Goal: Find specific page/section: Find specific page/section

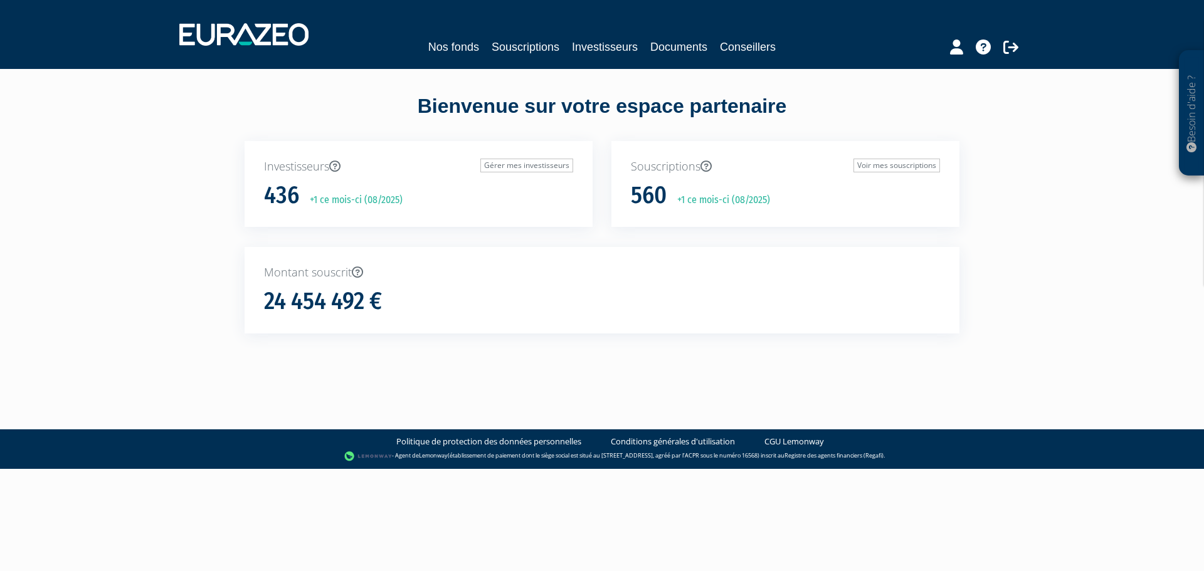
click at [595, 58] on nav "Nos fonds Souscriptions Investisseurs Documents Conseillers" at bounding box center [602, 34] width 1204 height 69
click at [603, 52] on link "Investisseurs" at bounding box center [605, 47] width 66 height 18
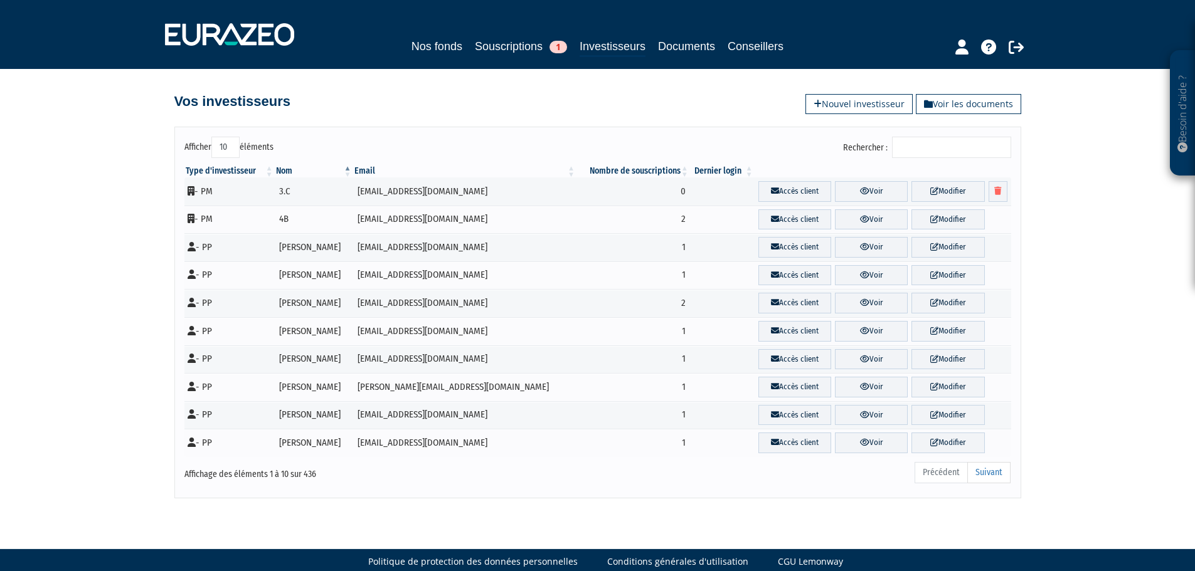
click at [938, 142] on input "Rechercher :" at bounding box center [951, 147] width 119 height 21
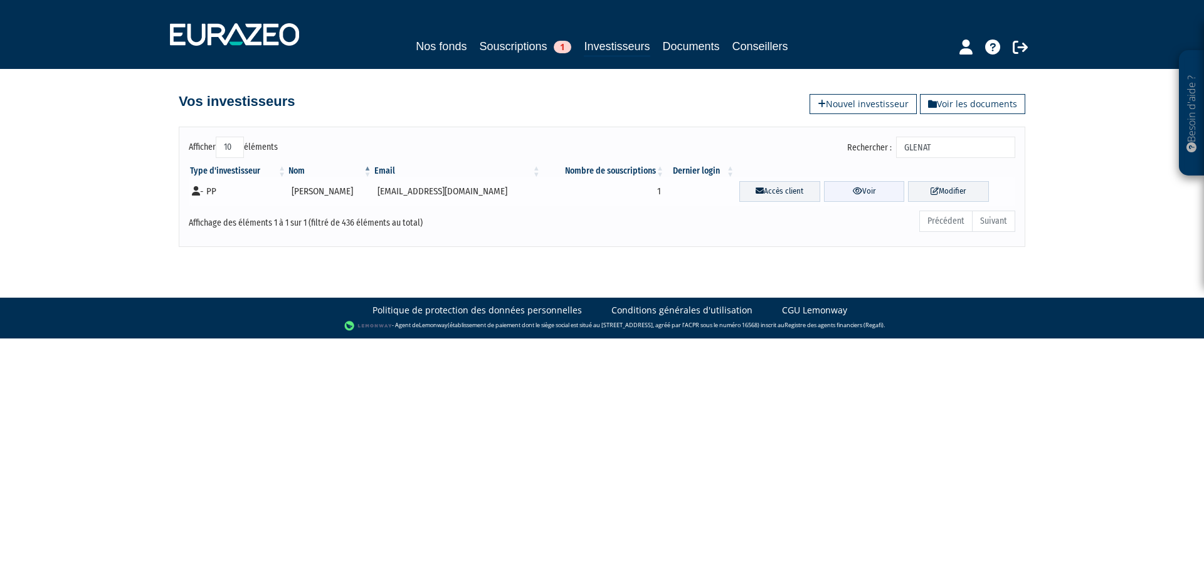
type input "GLENAT"
click at [866, 188] on link "Voir" at bounding box center [864, 191] width 81 height 21
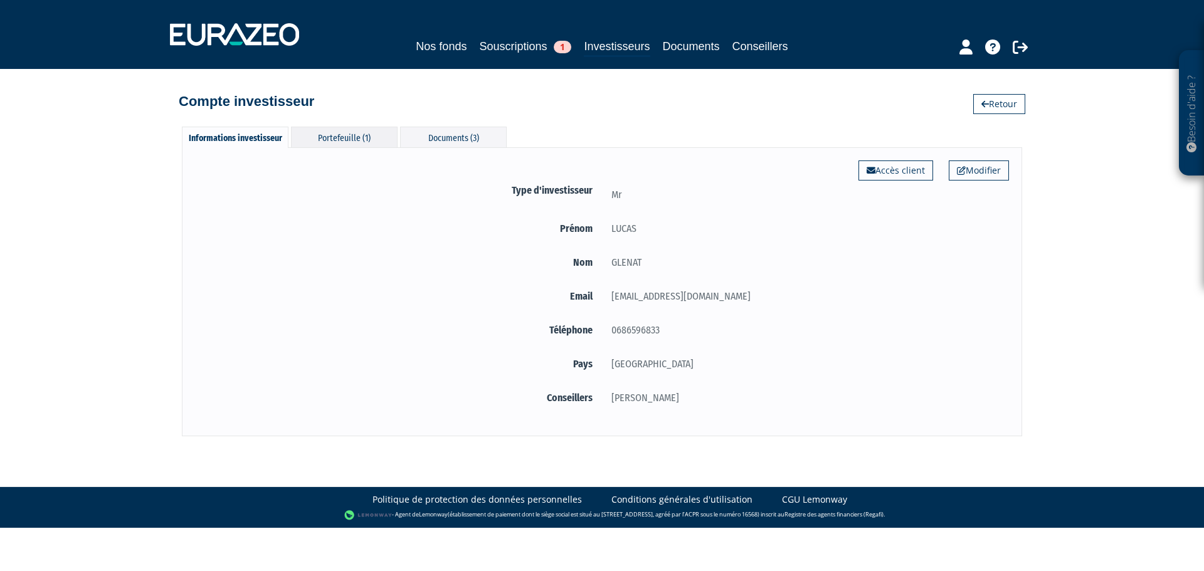
click at [371, 136] on div "Portefeuille (1)" at bounding box center [344, 137] width 107 height 21
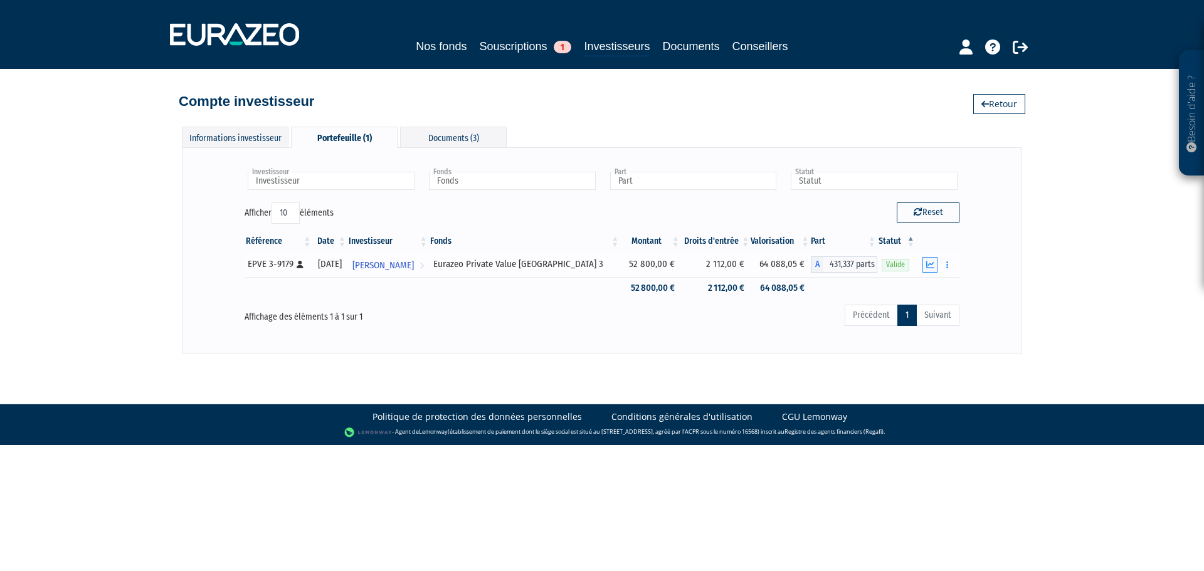
click at [930, 267] on icon "button" at bounding box center [930, 265] width 8 height 8
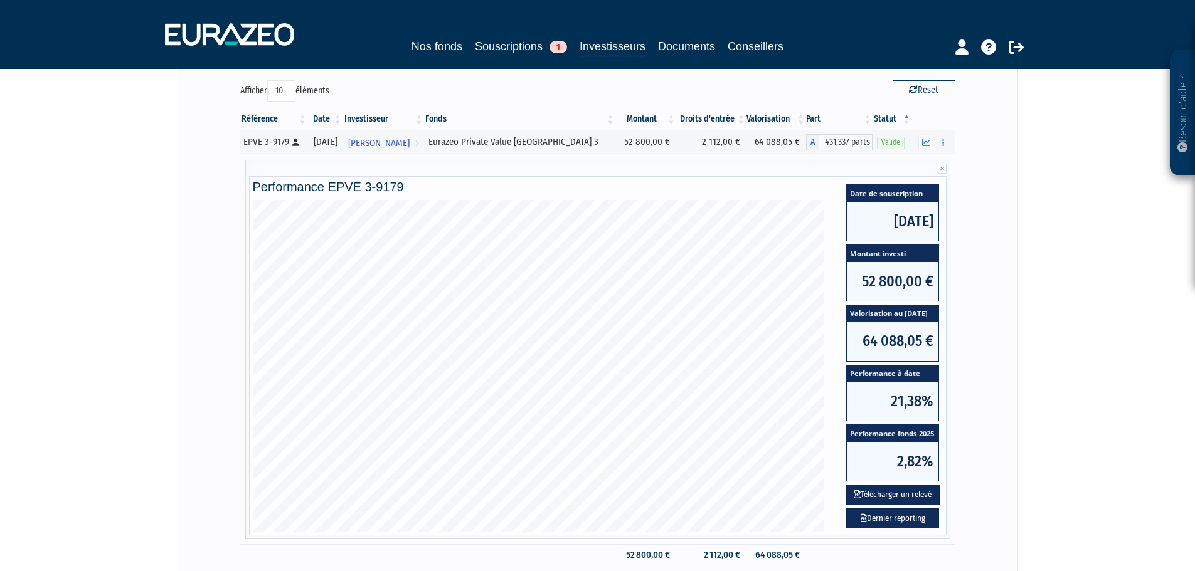
scroll to position [125, 0]
